Goal: Information Seeking & Learning: Check status

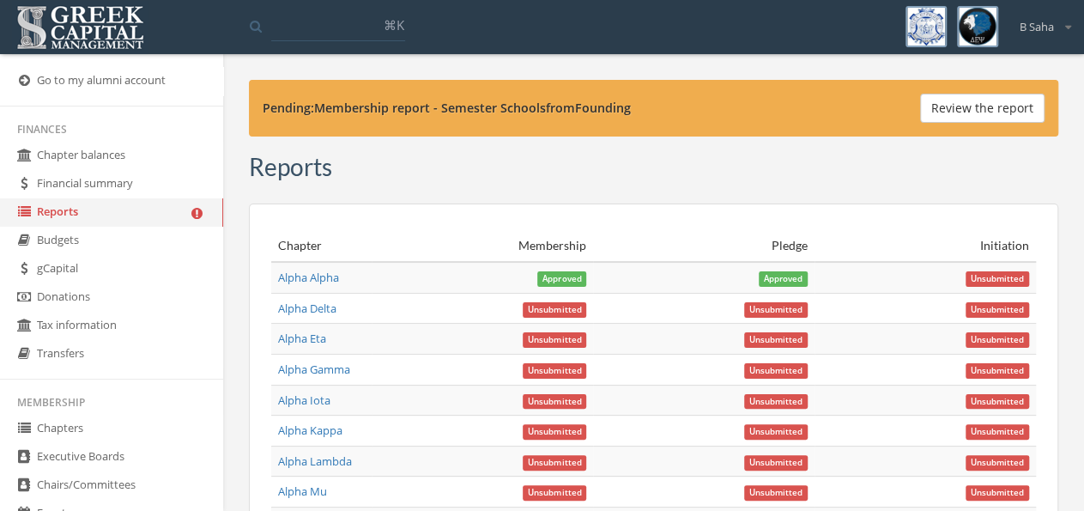
click at [131, 210] on link "Reports" at bounding box center [111, 212] width 223 height 28
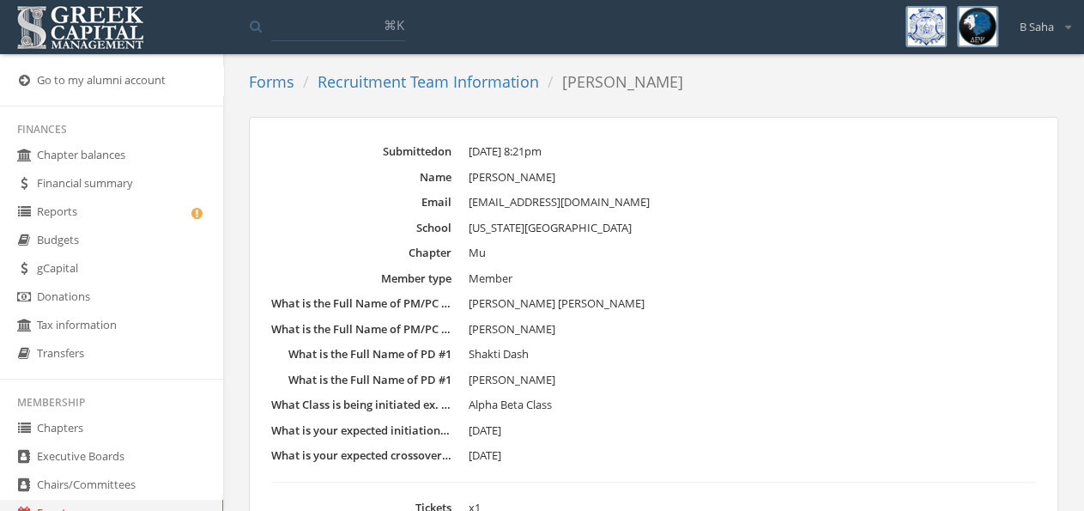
scroll to position [278, 0]
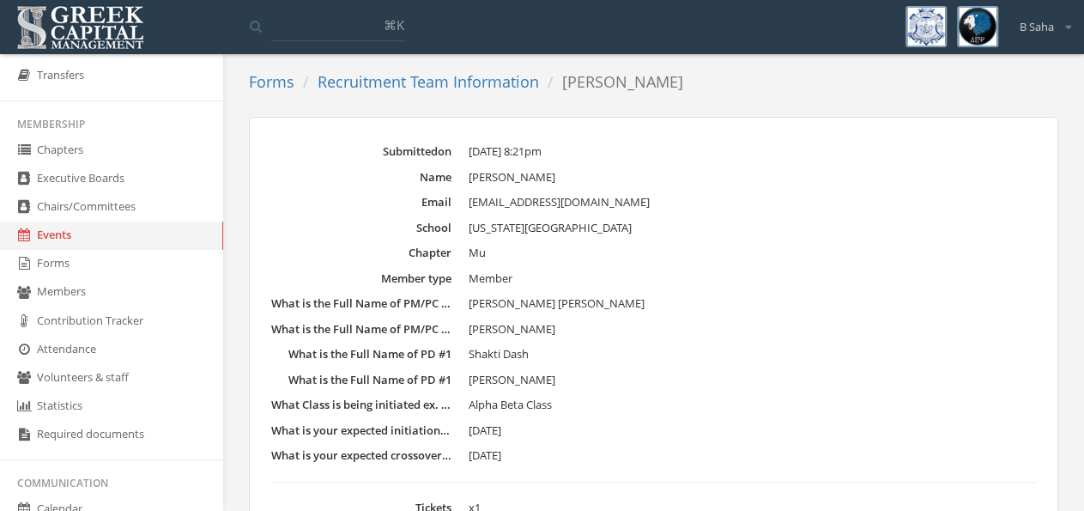
click at [287, 82] on link "Forms" at bounding box center [271, 81] width 45 height 21
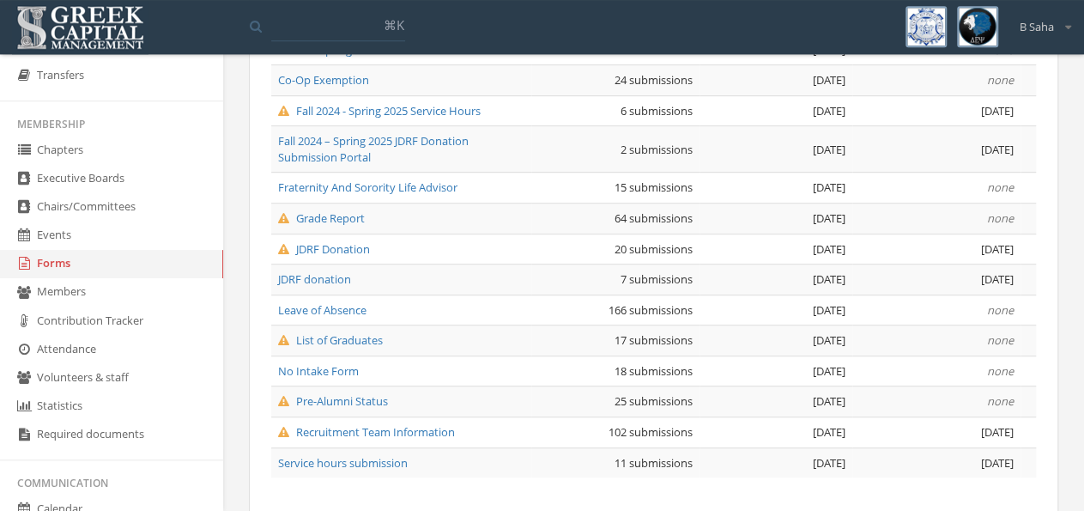
scroll to position [328, 0]
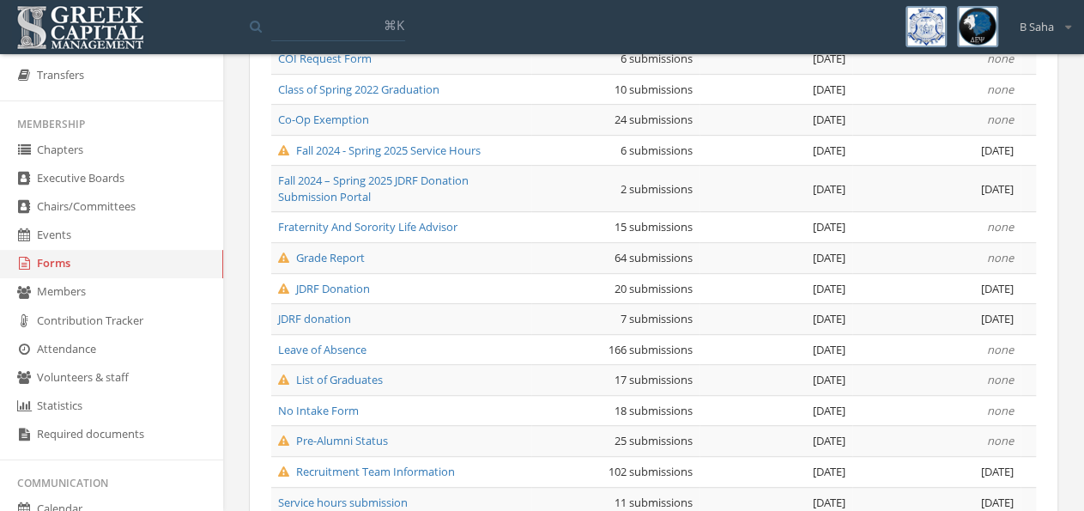
click at [352, 438] on span "Pre-Alumni Status" at bounding box center [333, 440] width 110 height 15
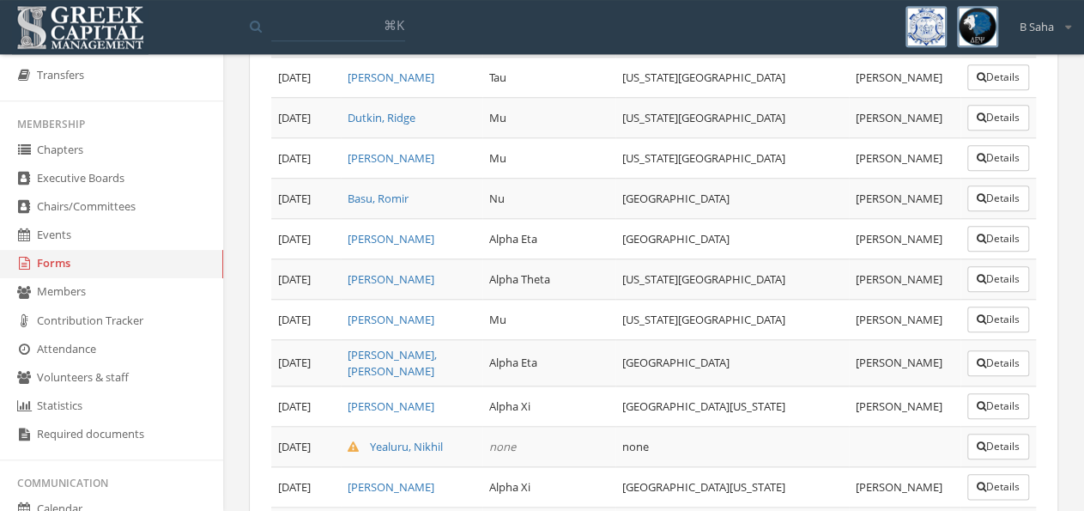
scroll to position [1235, 0]
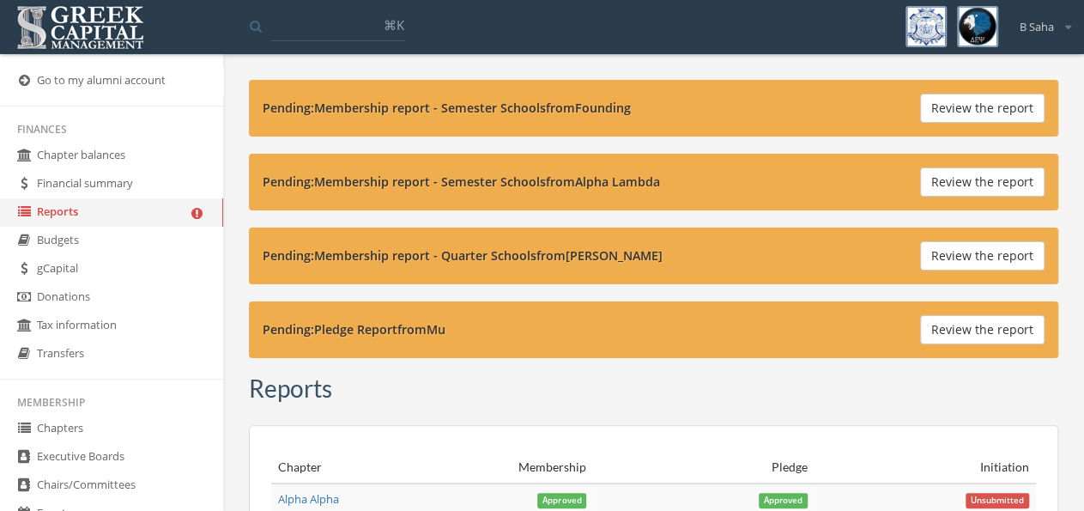
click at [994, 332] on button "Review the report" at bounding box center [982, 329] width 124 height 29
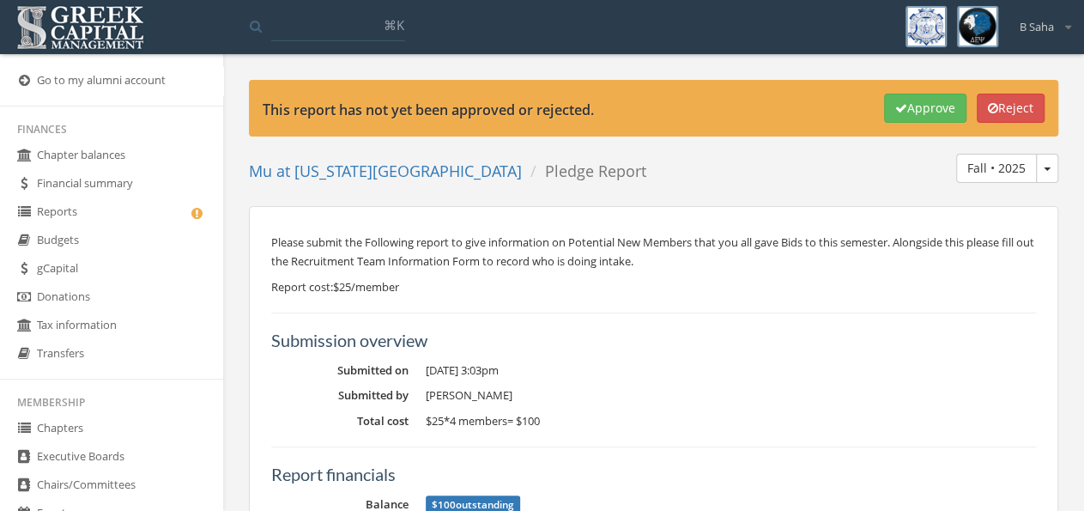
click at [134, 216] on link "Reports" at bounding box center [111, 212] width 223 height 28
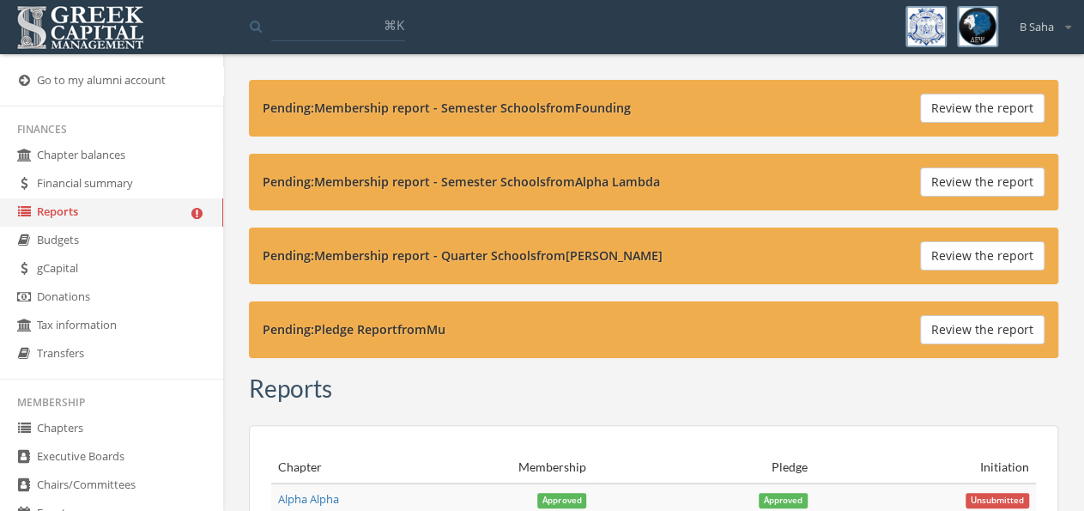
click at [990, 183] on button "Review the report" at bounding box center [982, 181] width 124 height 29
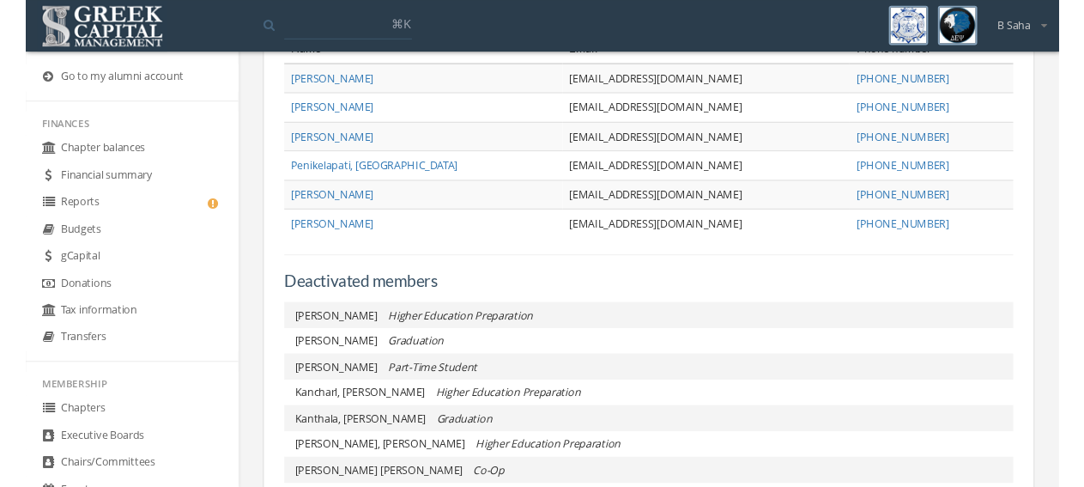
scroll to position [625, 0]
